Goal: Find specific page/section: Find specific page/section

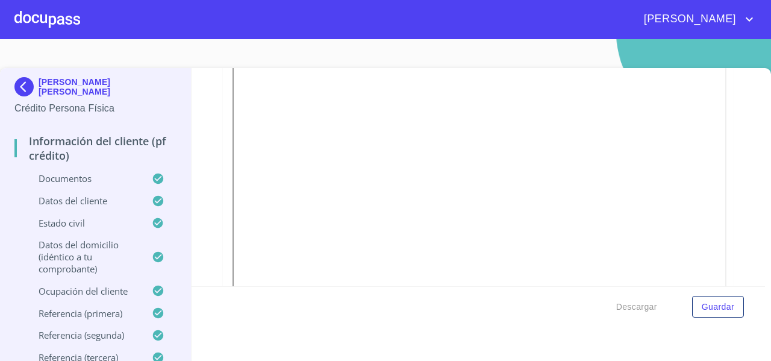
scroll to position [2374, 0]
click at [48, 13] on div at bounding box center [47, 19] width 66 height 39
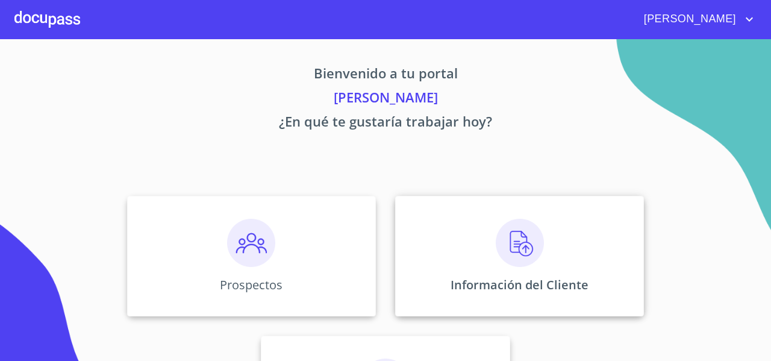
click at [446, 201] on div "Información del Cliente" at bounding box center [519, 256] width 249 height 121
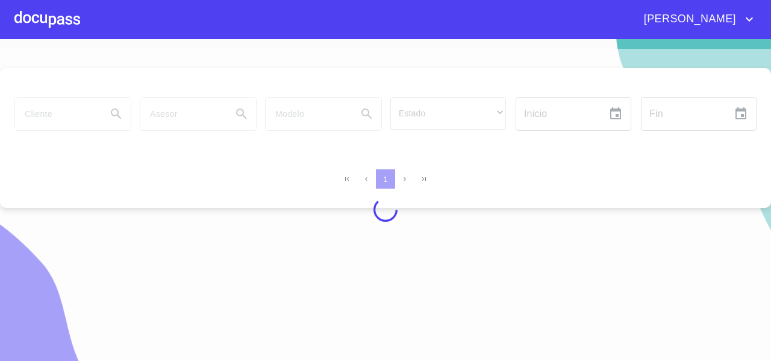
click at [58, 120] on div at bounding box center [385, 210] width 771 height 322
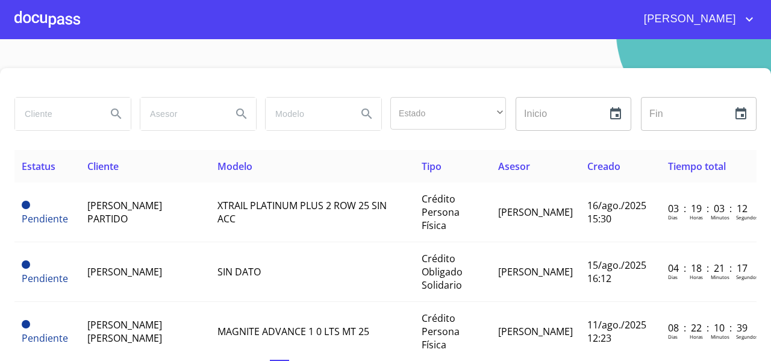
click at [58, 120] on input "search" at bounding box center [56, 114] width 82 height 33
drag, startPoint x: 65, startPoint y: 22, endPoint x: 378, endPoint y: 52, distance: 314.8
click at [378, 52] on section "Estado ​ ​ Inicio ​ Fin ​ Estatus Cliente Modelo Tipo Asesor Creado Tiempo tota…" at bounding box center [385, 200] width 771 height 322
click at [57, 13] on div at bounding box center [47, 19] width 66 height 39
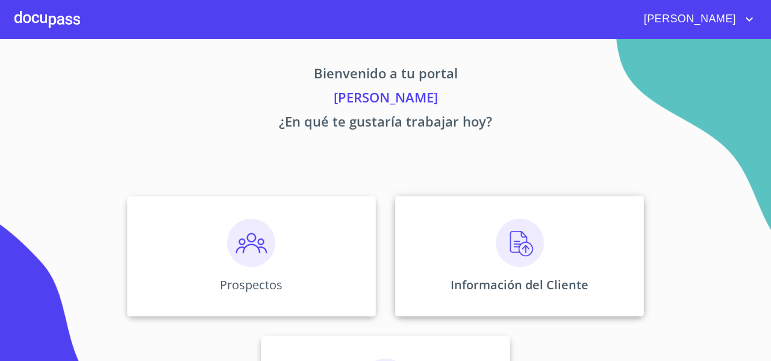
click at [424, 233] on div "Información del Cliente" at bounding box center [519, 256] width 249 height 121
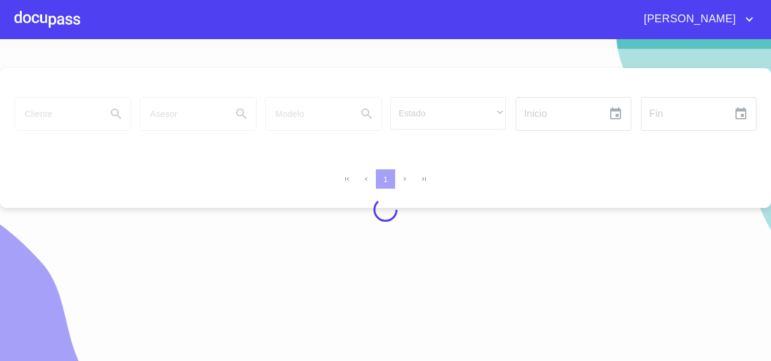
click at [63, 106] on div at bounding box center [385, 210] width 771 height 322
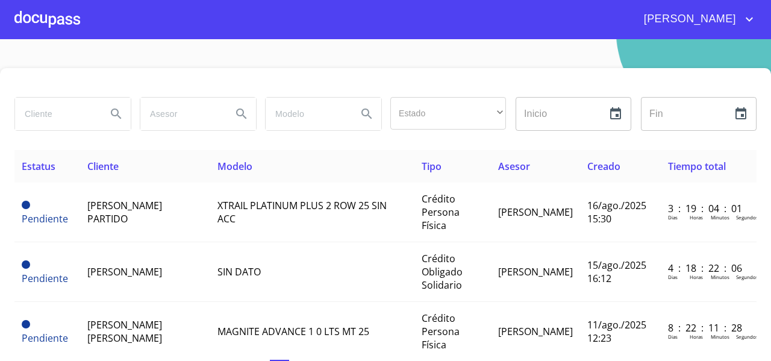
click at [60, 111] on input "search" at bounding box center [56, 114] width 82 height 33
type input "c"
type input "chic &"
click at [115, 113] on icon "Search" at bounding box center [116, 114] width 14 height 14
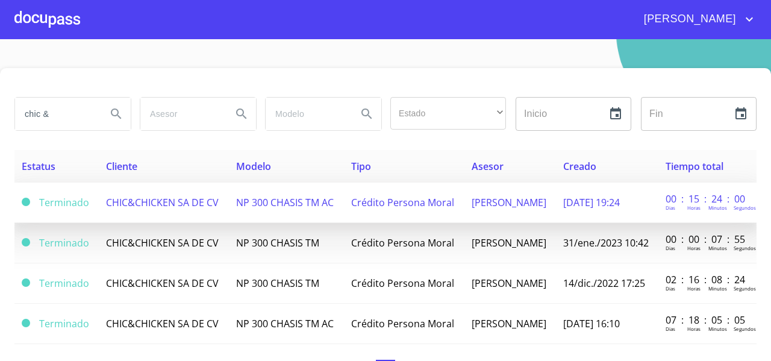
click at [126, 199] on span "CHIC&CHICKEN SA DE CV" at bounding box center [162, 202] width 113 height 13
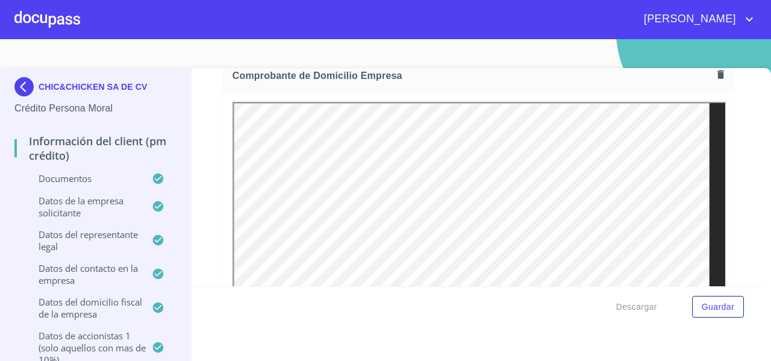
scroll to position [695, 0]
